Goal: Transaction & Acquisition: Purchase product/service

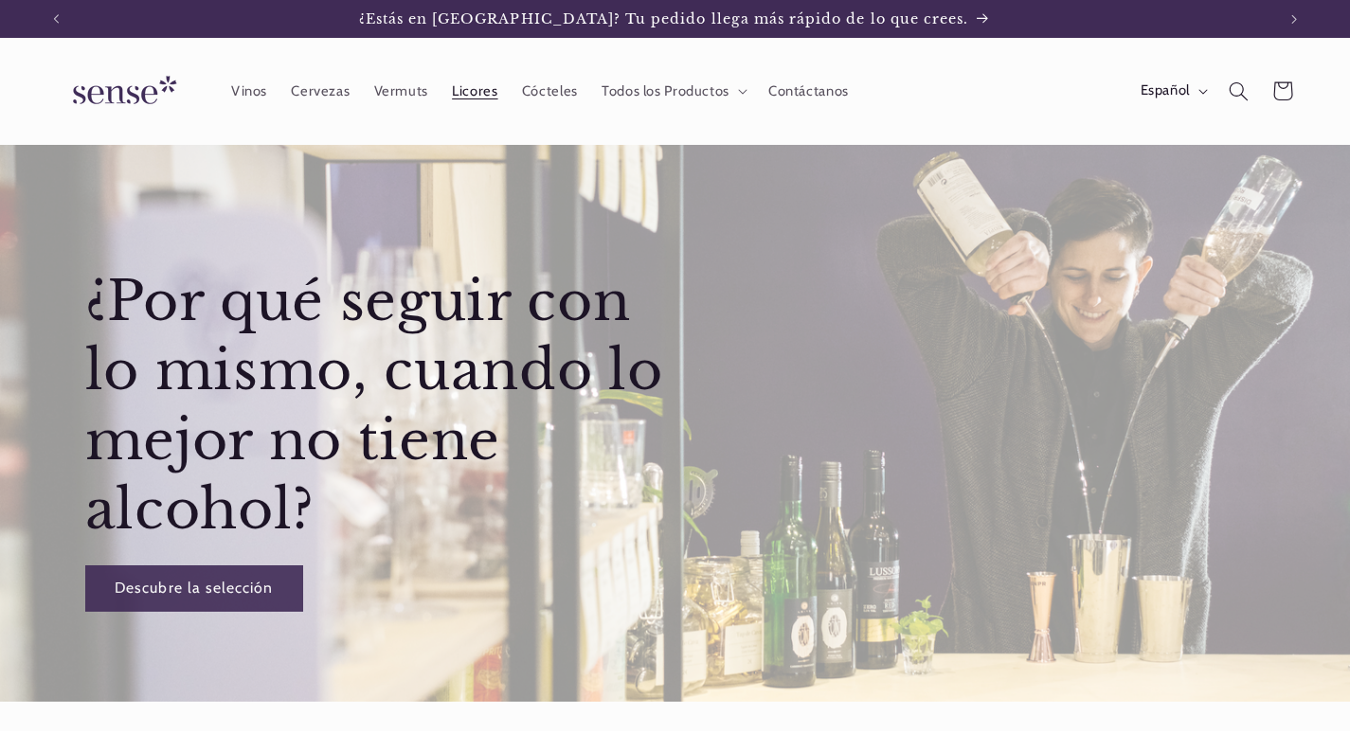
click at [479, 87] on span "Licores" at bounding box center [474, 91] width 45 height 18
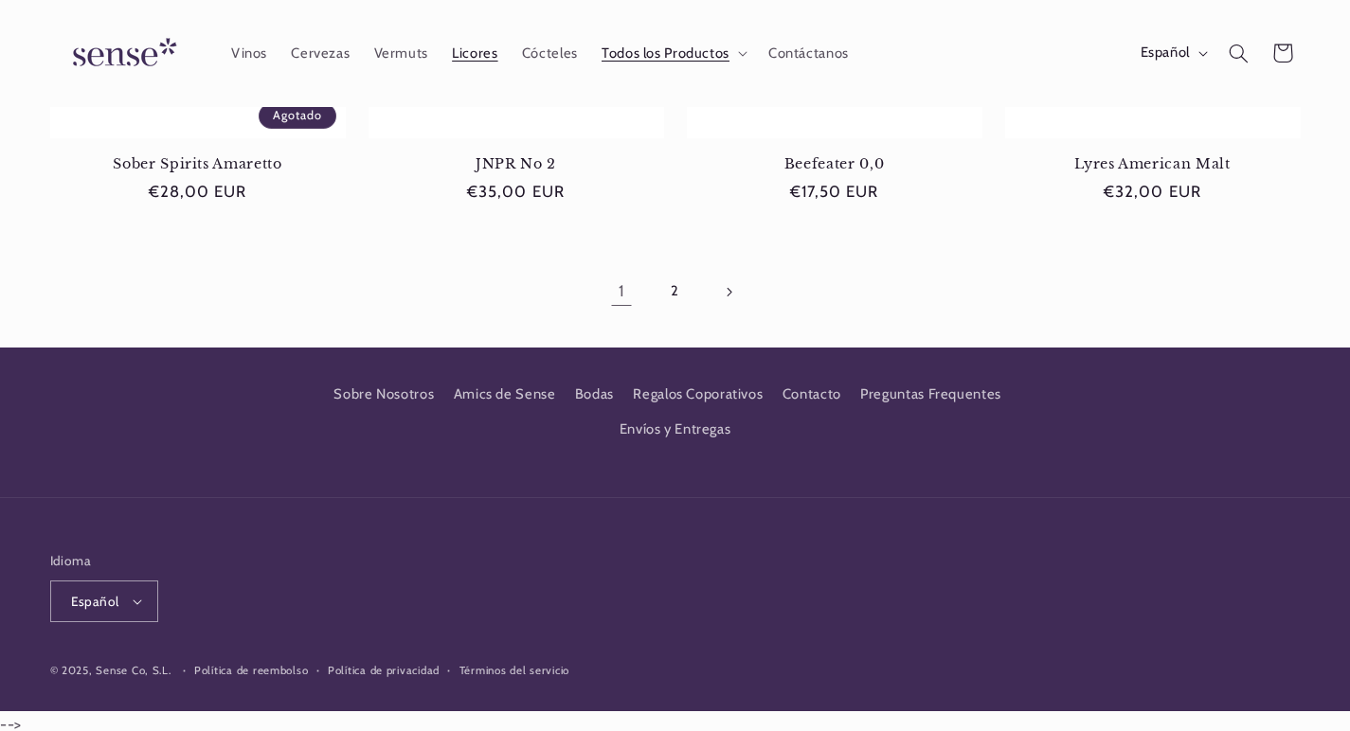
scroll to position [1965, 0]
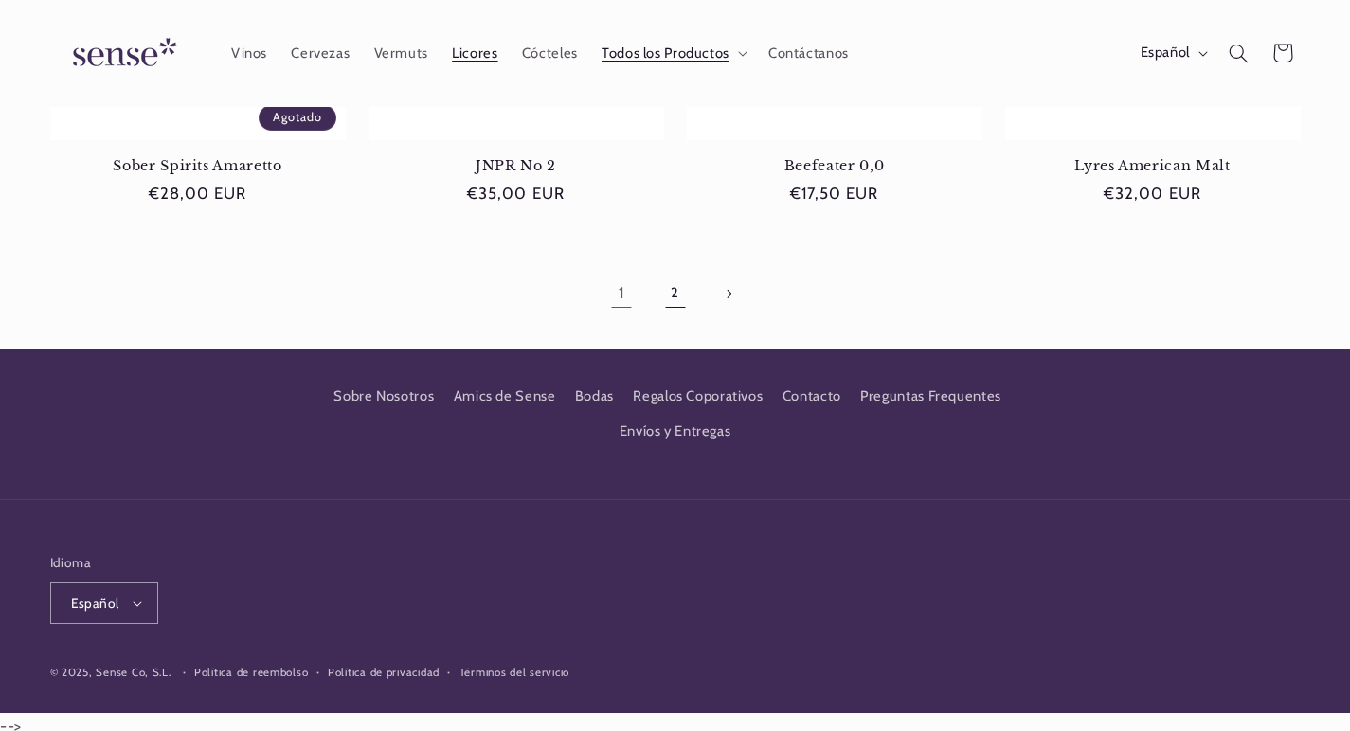
click at [678, 287] on link "2" at bounding box center [675, 294] width 44 height 44
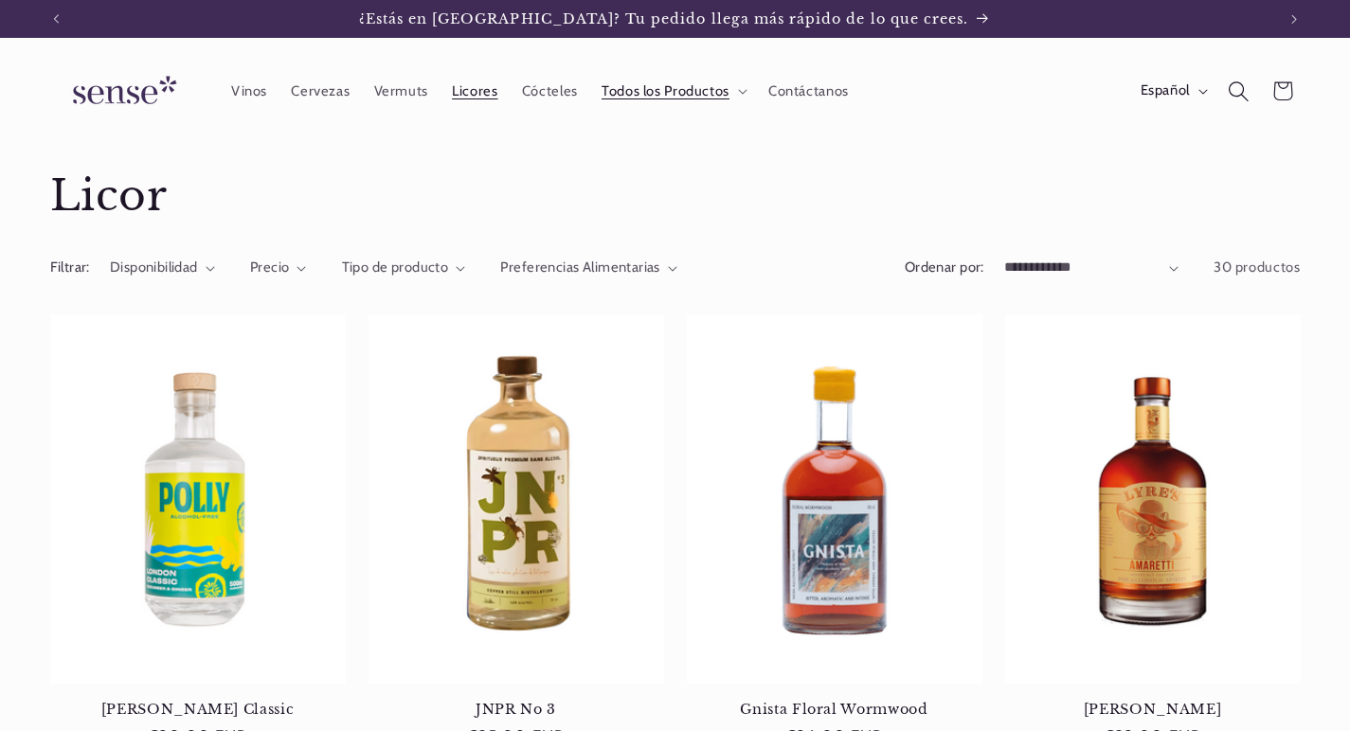
click at [1235, 94] on icon "Búsqueda" at bounding box center [1238, 91] width 21 height 21
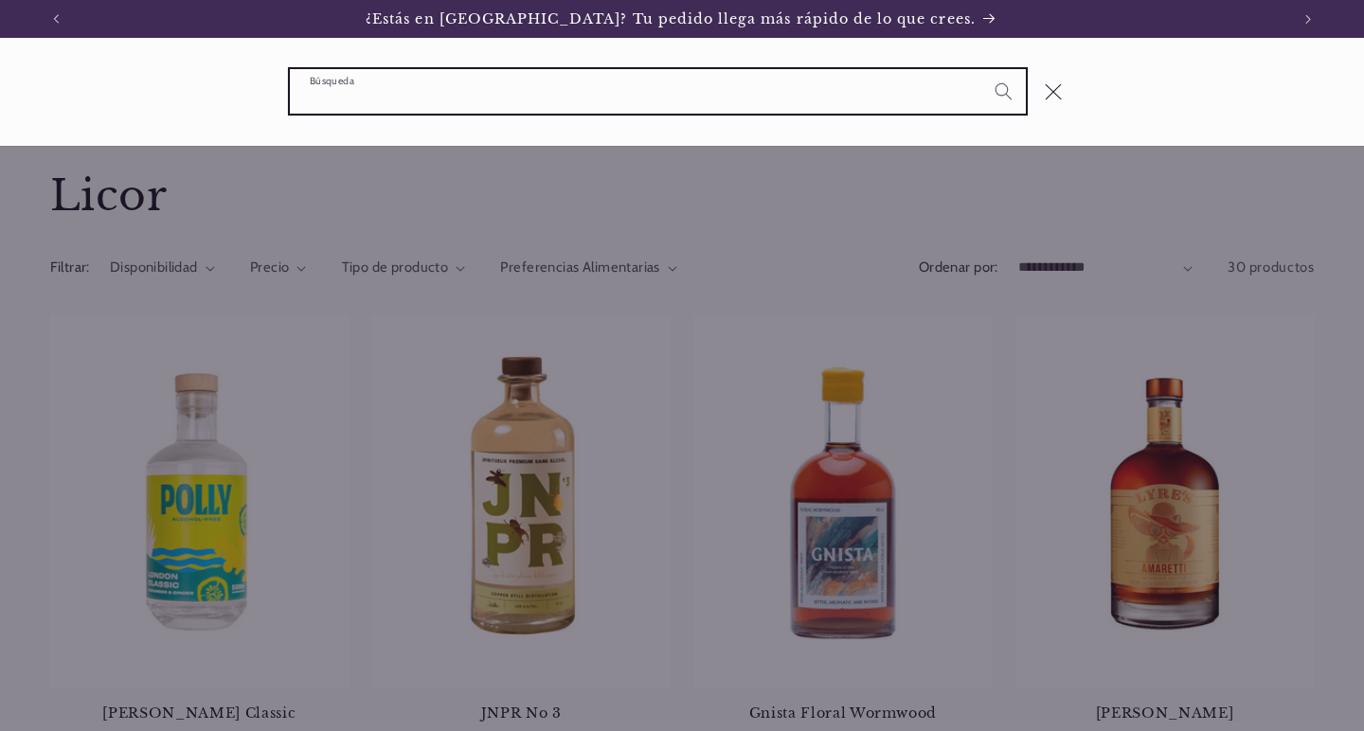
paste input "**********"
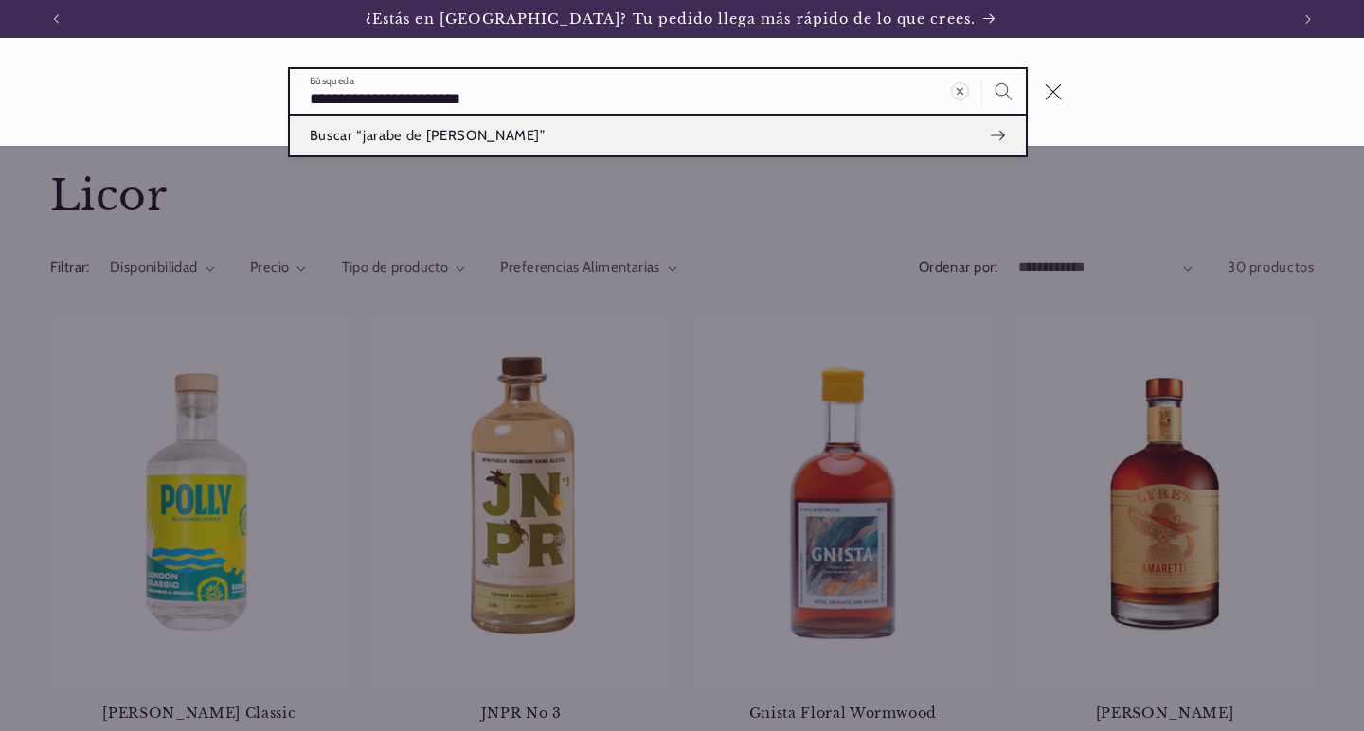
type input "**********"
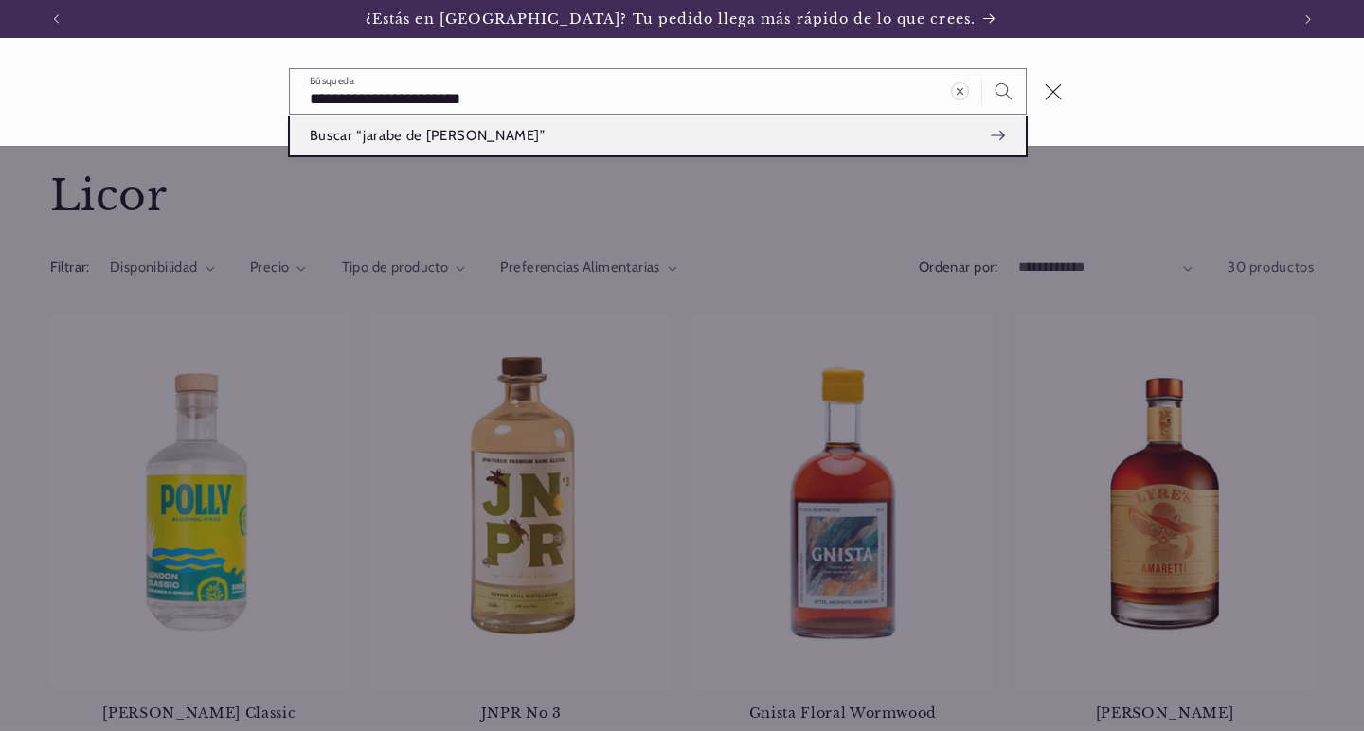
click at [486, 130] on span "Buscar “jarabe de flor de saúco”" at bounding box center [428, 135] width 236 height 19
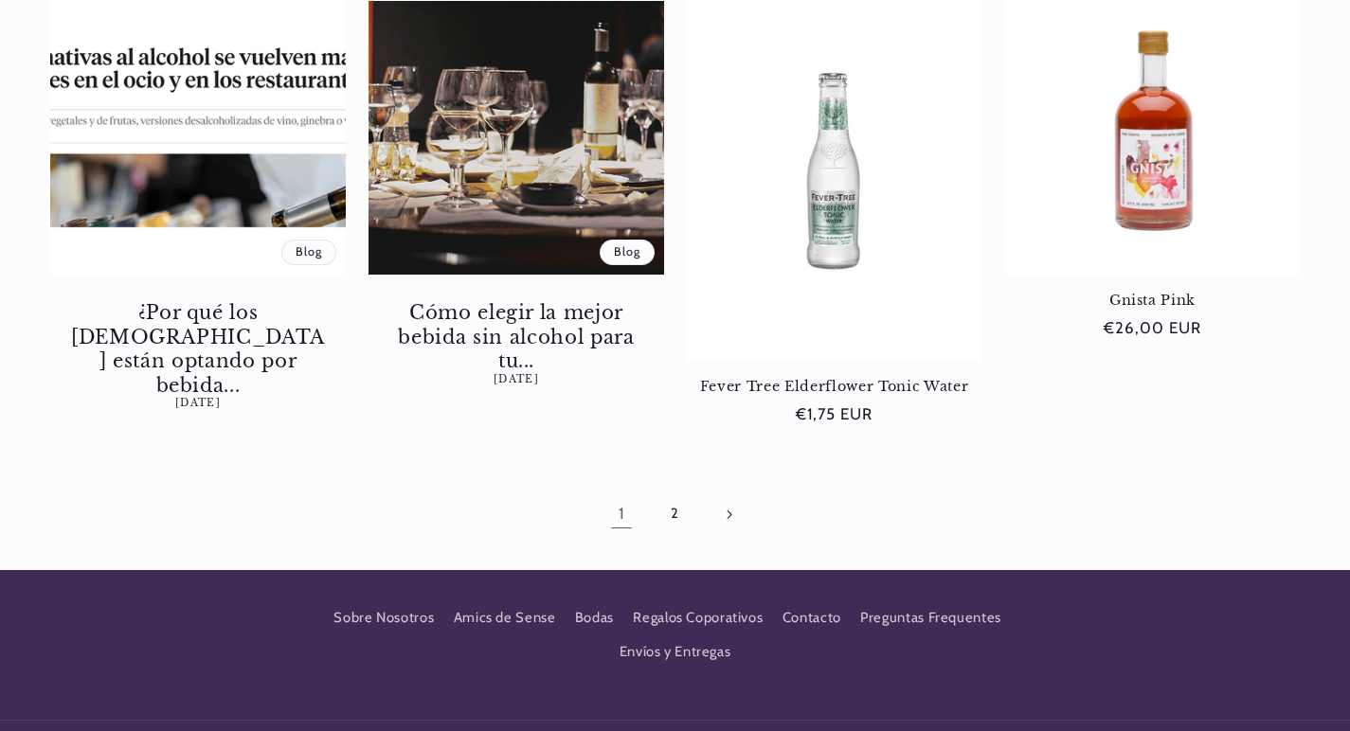
scroll to position [0, 1219]
click at [677, 520] on link "2" at bounding box center [675, 515] width 44 height 44
click at [671, 520] on link "2" at bounding box center [675, 515] width 44 height 44
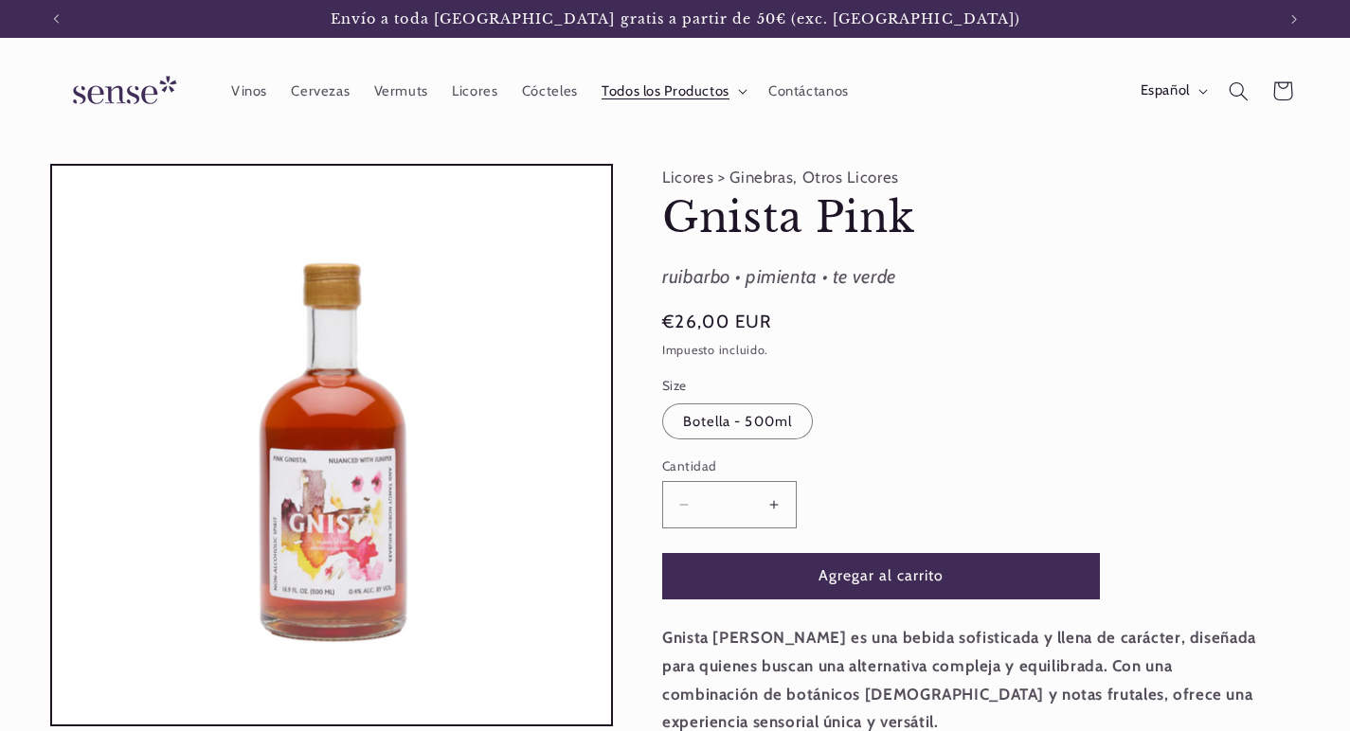
click at [663, 97] on span "Todos los Productos" at bounding box center [665, 91] width 128 height 18
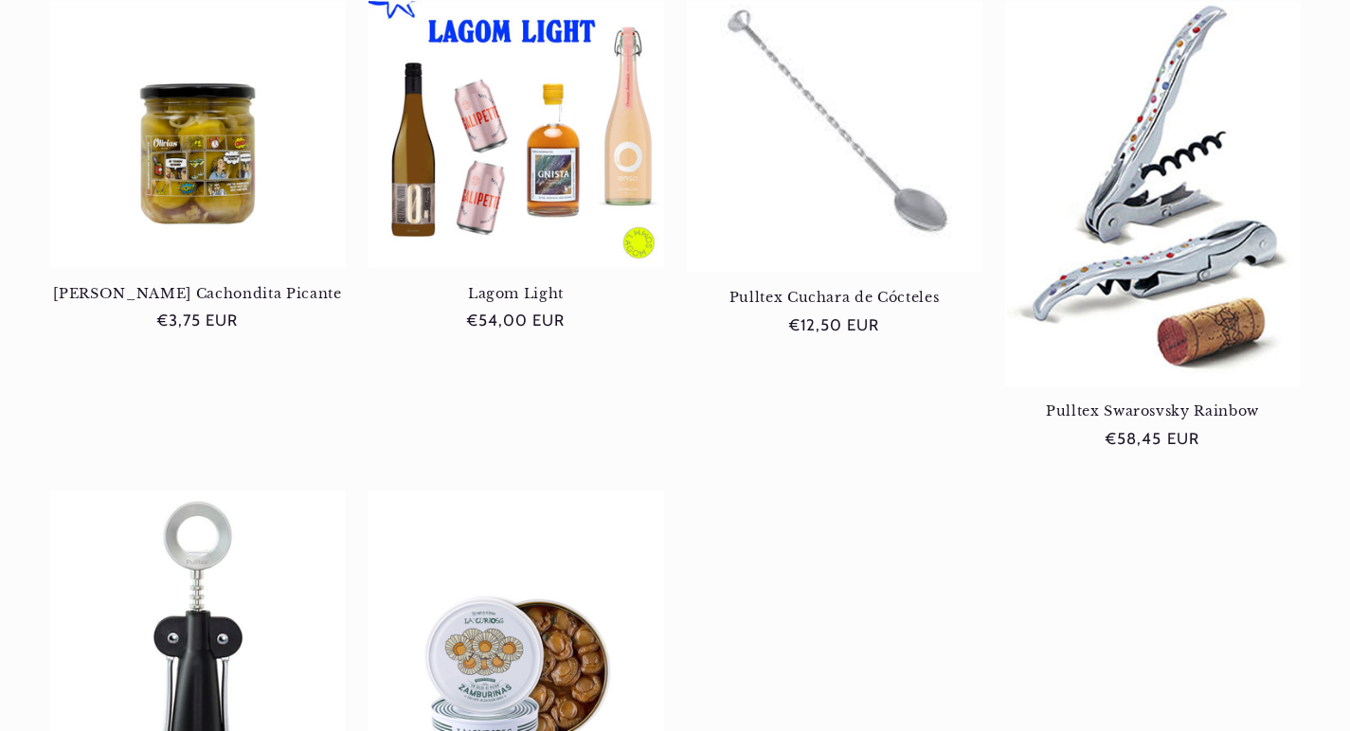
scroll to position [671, 0]
